Goal: Communication & Community: Participate in discussion

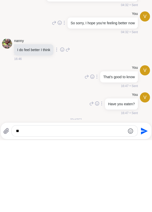
type textarea "*"
type textarea "****"
click at [136, 203] on div "****" at bounding box center [75, 202] width 126 height 11
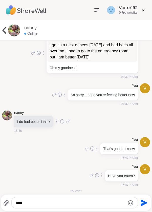
click at [142, 206] on icon "Send" at bounding box center [143, 203] width 8 height 8
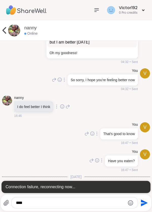
scroll to position [2730, 0]
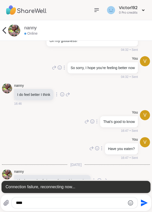
click at [47, 204] on textarea "****" at bounding box center [70, 202] width 109 height 5
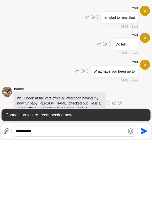
scroll to position [1725, 0]
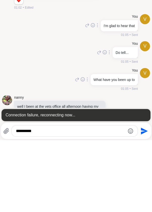
click at [31, 176] on p "well I been at the vets office all afternoon having my new fur baby [PERSON_NAM…" at bounding box center [59, 183] width 85 height 15
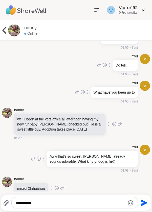
scroll to position [1783, 0]
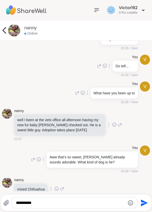
click at [45, 204] on textarea "**********" at bounding box center [70, 202] width 109 height 5
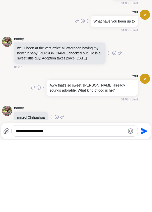
type textarea "**********"
click at [142, 203] on icon "Send" at bounding box center [143, 203] width 8 height 8
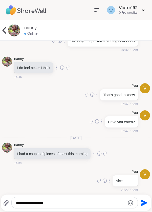
scroll to position [2744, 0]
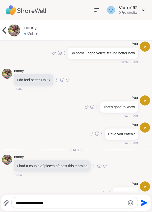
click at [8, 30] on img at bounding box center [14, 30] width 12 height 12
click at [8, 29] on icon at bounding box center [4, 30] width 10 height 10
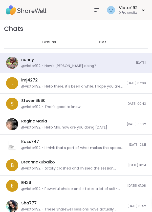
scroll to position [5282, 0]
click at [25, 82] on div "lmj4272" at bounding box center [29, 80] width 16 height 6
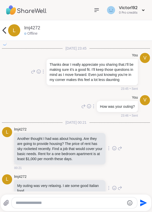
scroll to position [1030, 0]
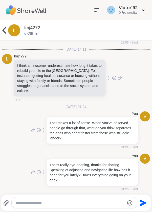
click at [7, 28] on icon at bounding box center [4, 30] width 10 height 10
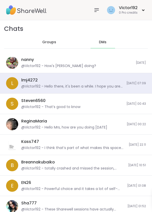
scroll to position [0, 0]
click at [46, 105] on div "@Victor192 - That’s good to know" at bounding box center [50, 106] width 59 height 5
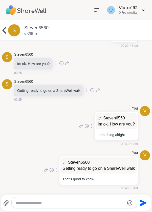
click at [7, 29] on icon at bounding box center [4, 30] width 10 height 10
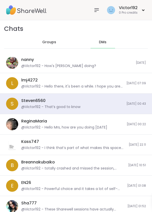
click at [51, 134] on div "Kass747 @Victor192 - I think that’s part of what makes this space between us fe…" at bounding box center [76, 144] width 152 height 20
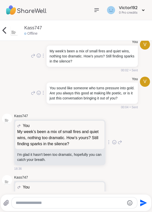
scroll to position [2874, 0]
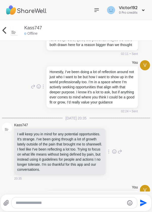
click at [5, 28] on icon at bounding box center [5, 30] width 4 height 7
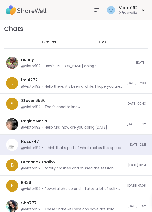
scroll to position [0, 0]
click at [41, 127] on div "@Victor192 - Hello Mrs, how are you doing [DATE]" at bounding box center [64, 127] width 86 height 5
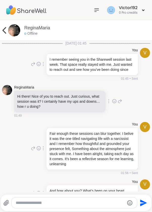
scroll to position [835, 0]
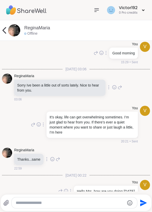
click at [8, 31] on img at bounding box center [14, 30] width 12 height 12
click at [7, 27] on icon at bounding box center [4, 30] width 10 height 10
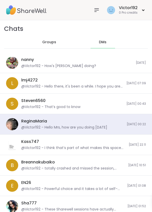
scroll to position [2078, 0]
